Goal: Task Accomplishment & Management: Manage account settings

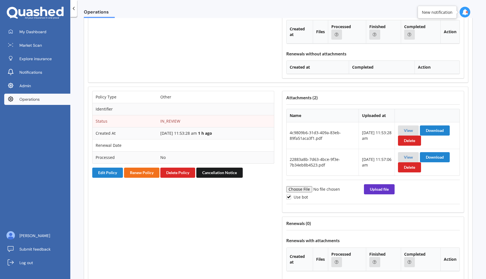
scroll to position [617, 0]
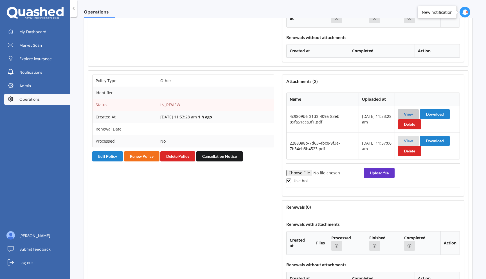
click at [306, 112] on link "View" at bounding box center [408, 114] width 9 height 5
click at [306, 141] on link "View" at bounding box center [408, 140] width 9 height 5
click at [100, 161] on button "Edit Policy" at bounding box center [107, 156] width 31 height 10
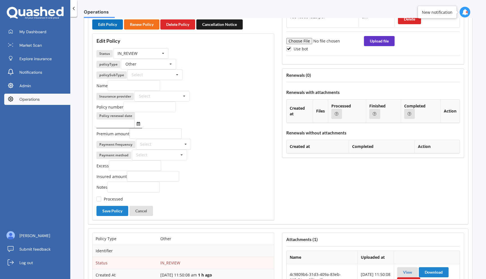
scroll to position [736, 0]
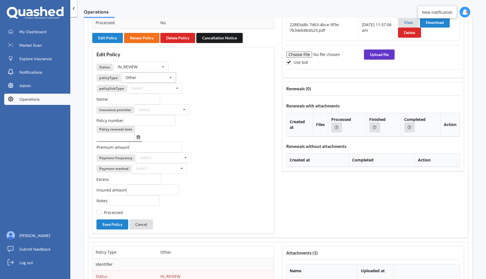
click at [150, 79] on input "text" at bounding box center [149, 78] width 55 height 10
type input "ve"
click at [142, 99] on div "Vehicle" at bounding box center [148, 98] width 55 height 10
click at [158, 112] on input "text" at bounding box center [162, 110] width 55 height 10
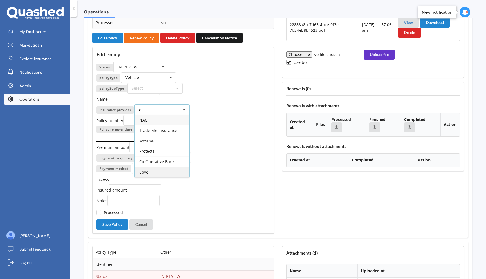
type input "c"
click at [143, 173] on span "Cove" at bounding box center [143, 171] width 9 height 5
click at [107, 214] on label "Processed" at bounding box center [109, 212] width 26 height 5
checkbox input "true"
click at [108, 223] on button "Save Policy" at bounding box center [112, 224] width 32 height 10
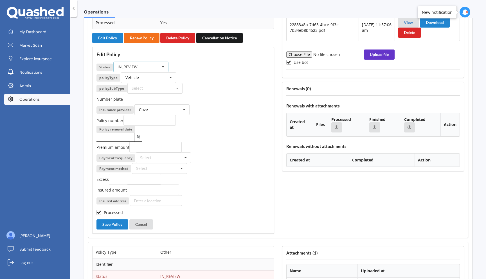
click at [149, 67] on div "IN_REVIEW ACTIVE EXPIRED FINISH_SETUP IN_REVIEW PROCESSING RENEWING INCOMPLETE …" at bounding box center [140, 67] width 55 height 11
click at [140, 117] on span "INCOMPLETE" at bounding box center [130, 118] width 24 height 5
click at [137, 123] on input "text" at bounding box center [149, 120] width 52 height 11
type input "Policy Wording"
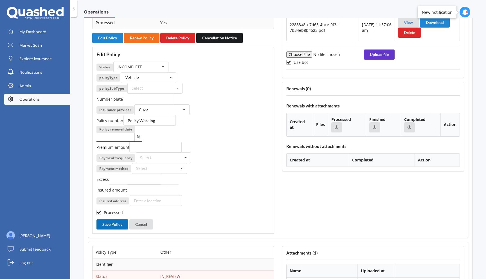
click at [115, 225] on button "Save Policy" at bounding box center [112, 224] width 32 height 10
click at [145, 226] on button "Cancel" at bounding box center [141, 224] width 24 height 10
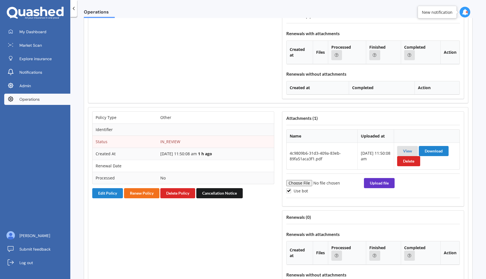
scroll to position [808, 0]
click at [306, 150] on link "View" at bounding box center [407, 150] width 9 height 5
click at [184, 193] on button "Delete Policy" at bounding box center [177, 193] width 35 height 10
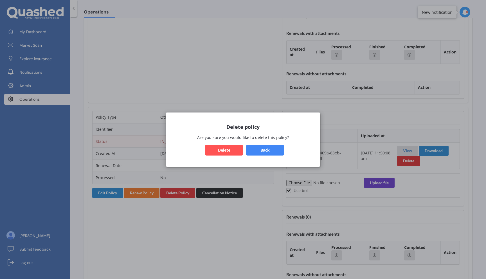
click at [218, 151] on button "Delete" at bounding box center [224, 150] width 38 height 11
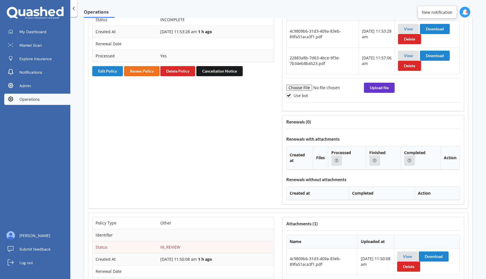
scroll to position [658, 0]
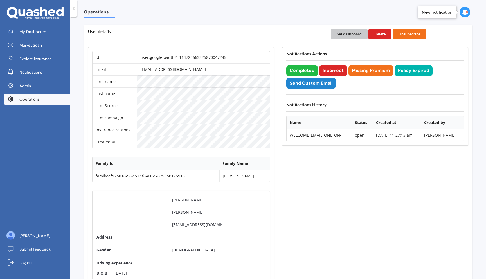
click at [346, 32] on button "Set dashboard" at bounding box center [349, 34] width 37 height 10
click at [31, 35] on link "My Dashboard" at bounding box center [37, 31] width 66 height 11
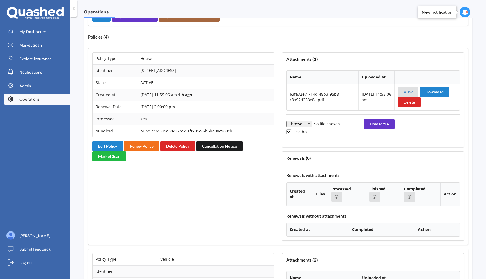
scroll to position [423, 0]
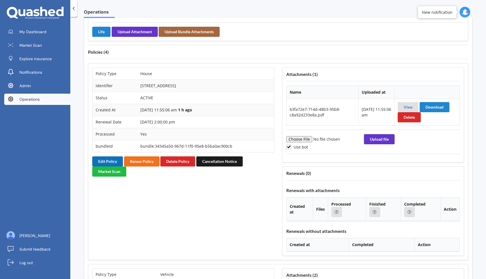
click at [108, 159] on button "Edit Policy" at bounding box center [107, 161] width 31 height 10
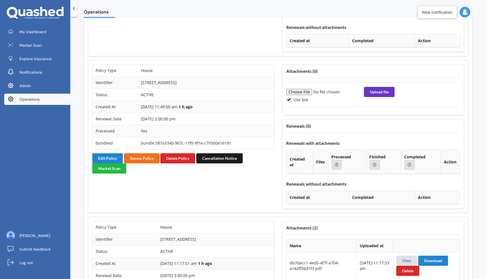
scroll to position [958, 0]
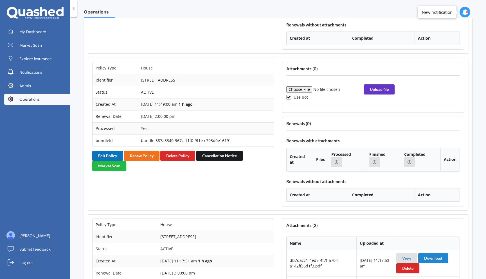
click at [105, 155] on button "Edit Policy" at bounding box center [107, 156] width 31 height 10
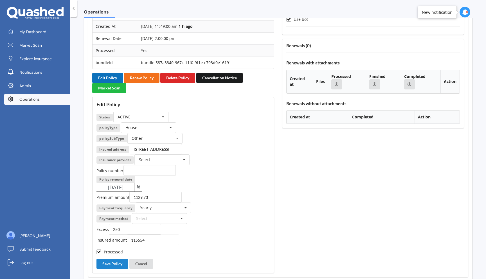
scroll to position [1037, 0]
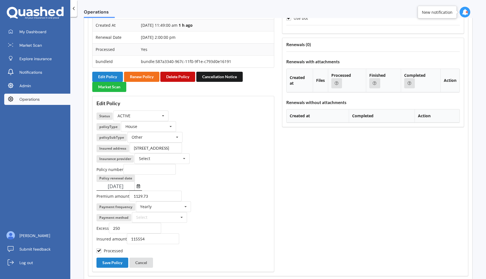
click at [185, 78] on button "Delete Policy" at bounding box center [177, 77] width 35 height 10
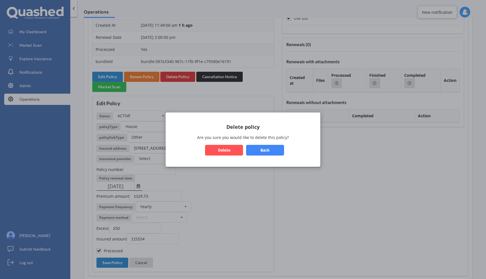
click at [233, 151] on button "Delete" at bounding box center [224, 150] width 38 height 11
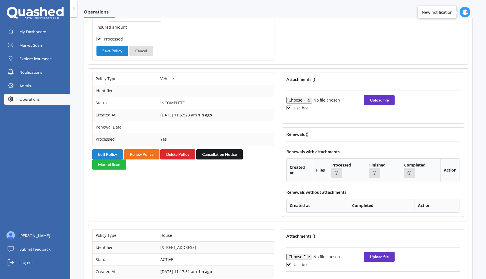
scroll to position [719, 0]
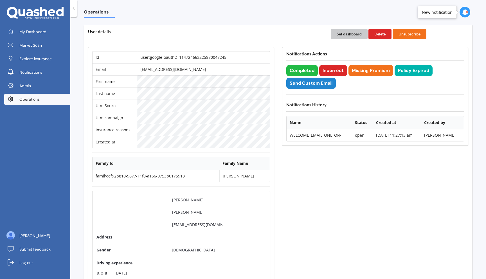
click at [346, 35] on button "Set dashboard" at bounding box center [349, 34] width 37 height 10
click at [33, 30] on span "My Dashboard" at bounding box center [32, 32] width 27 height 6
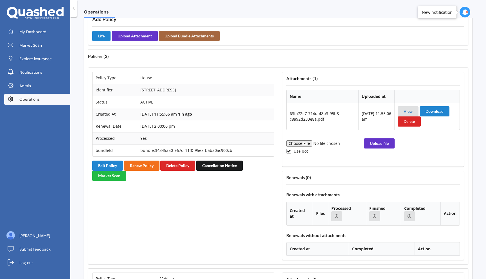
scroll to position [435, 0]
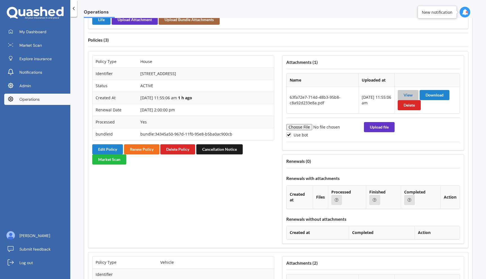
click at [405, 94] on link "View" at bounding box center [408, 95] width 9 height 5
click at [109, 149] on button "Edit Policy" at bounding box center [107, 149] width 31 height 10
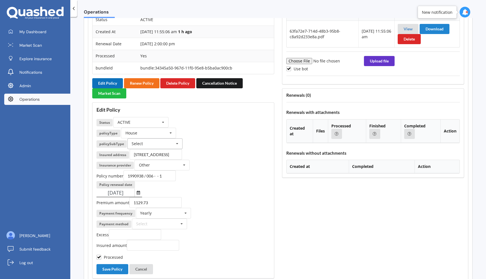
scroll to position [502, 0]
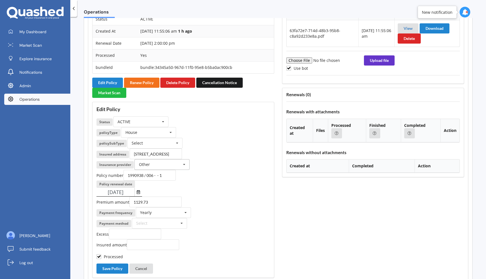
click at [150, 165] on input "text" at bounding box center [162, 164] width 55 height 10
type input "ver"
click at [154, 176] on div "Vero" at bounding box center [162, 175] width 55 height 10
click at [114, 268] on button "Save Policy" at bounding box center [112, 269] width 32 height 10
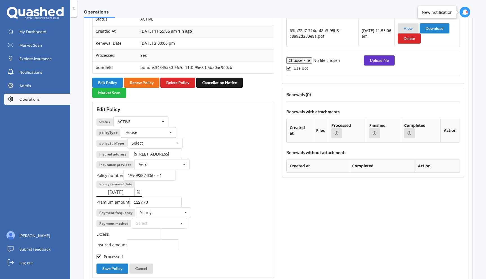
click at [167, 133] on icon at bounding box center [171, 132] width 8 height 10
type input "c"
click at [157, 160] on div "Contents" at bounding box center [148, 163] width 55 height 10
click at [164, 143] on div "Select Flexi Contents Maxi Contents Other" at bounding box center [154, 143] width 55 height 11
click at [156, 173] on div "Other" at bounding box center [155, 174] width 55 height 10
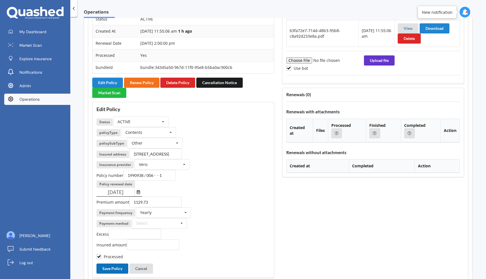
click at [112, 271] on button "Save Policy" at bounding box center [112, 269] width 32 height 10
click at [146, 266] on button "Cancel" at bounding box center [141, 269] width 24 height 10
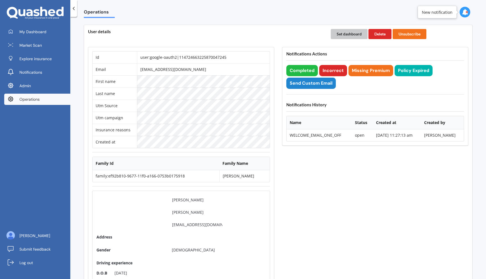
click at [340, 34] on button "Set dashboard" at bounding box center [349, 34] width 37 height 10
click at [44, 31] on span "My Dashboard" at bounding box center [32, 32] width 27 height 6
click at [308, 66] on button "Completed" at bounding box center [302, 70] width 32 height 11
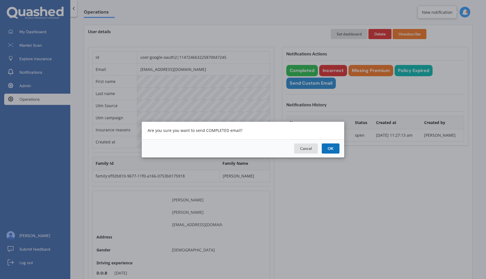
click at [331, 149] on button "OK" at bounding box center [331, 148] width 18 height 10
